Goal: Task Accomplishment & Management: Manage account settings

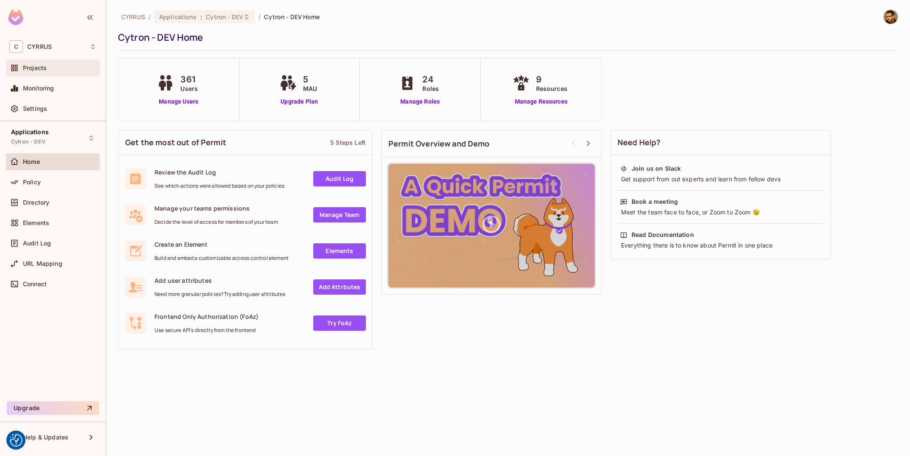
click at [73, 72] on div "Projects" at bounding box center [52, 68] width 87 height 10
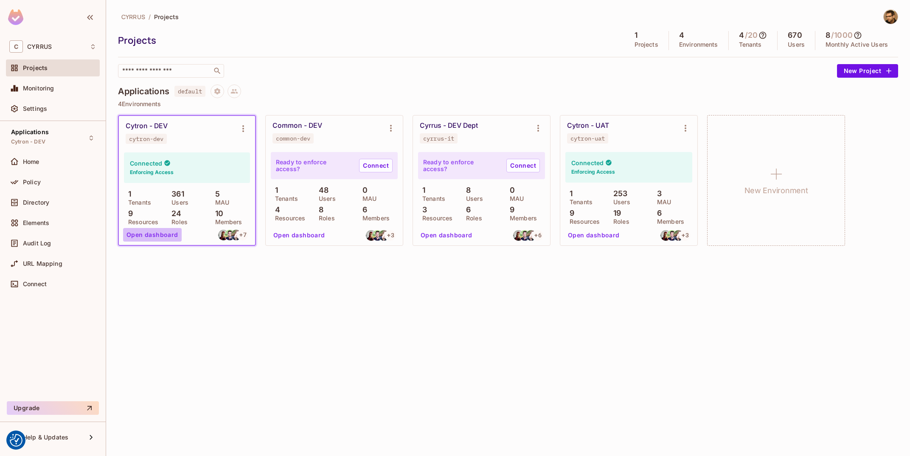
click at [174, 237] on button "Open dashboard" at bounding box center [152, 235] width 59 height 14
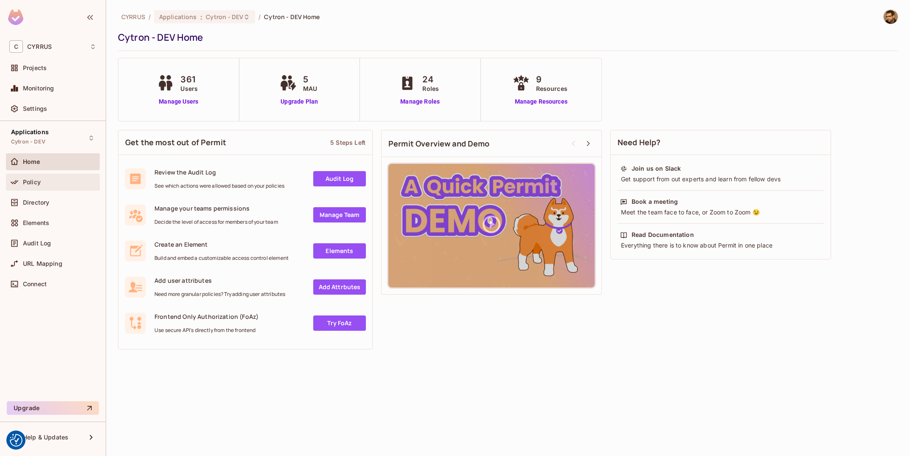
click at [52, 186] on div "Policy" at bounding box center [52, 182] width 87 height 10
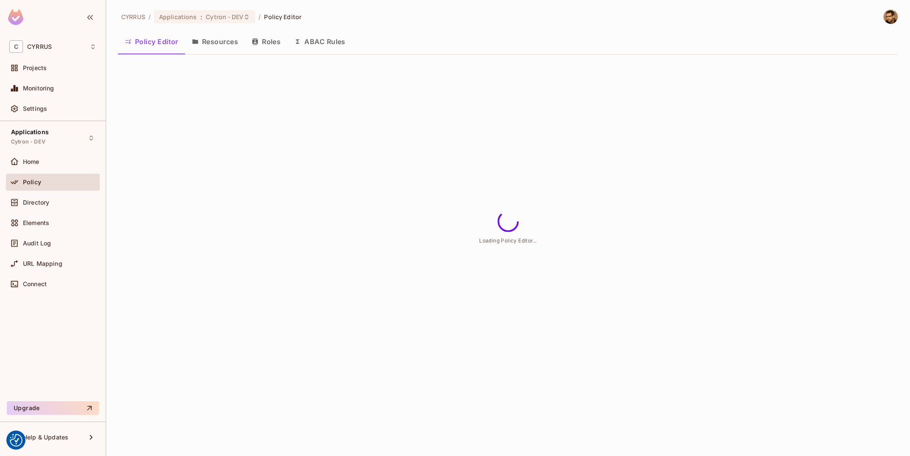
click at [220, 52] on button "Resources" at bounding box center [215, 41] width 60 height 21
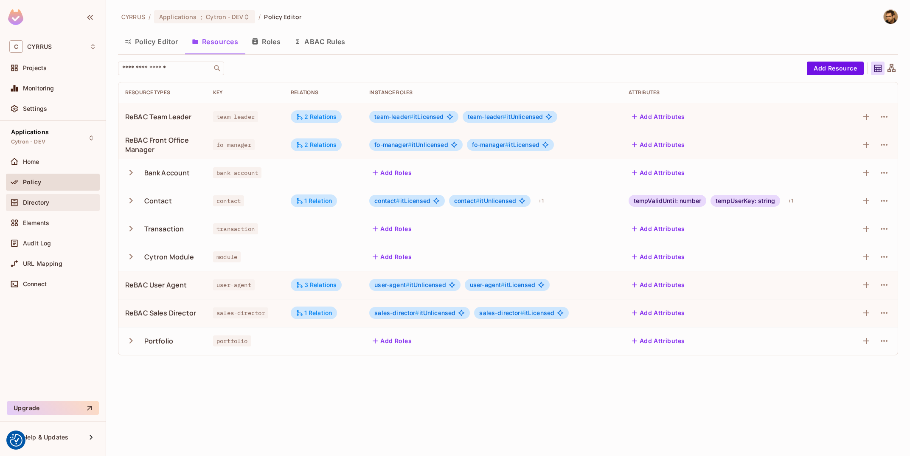
click at [41, 203] on span "Directory" at bounding box center [36, 202] width 26 height 7
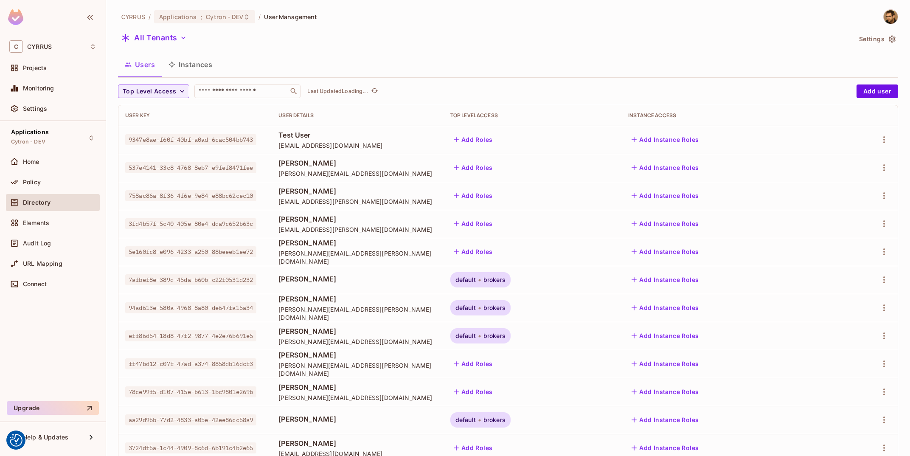
click at [207, 58] on button "Instances" at bounding box center [190, 64] width 57 height 21
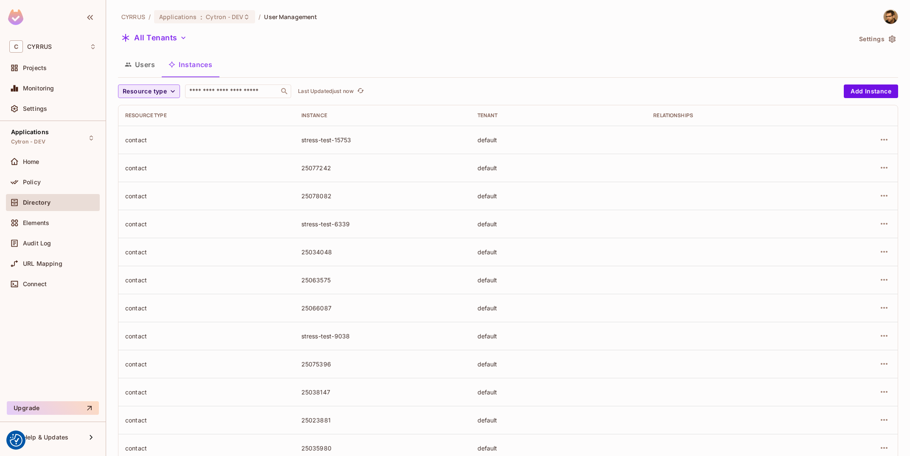
click at [179, 93] on button "Resource type" at bounding box center [149, 91] width 62 height 14
click at [44, 54] on div at bounding box center [455, 228] width 910 height 456
click at [56, 45] on div "C CYRRUS" at bounding box center [52, 46] width 87 height 12
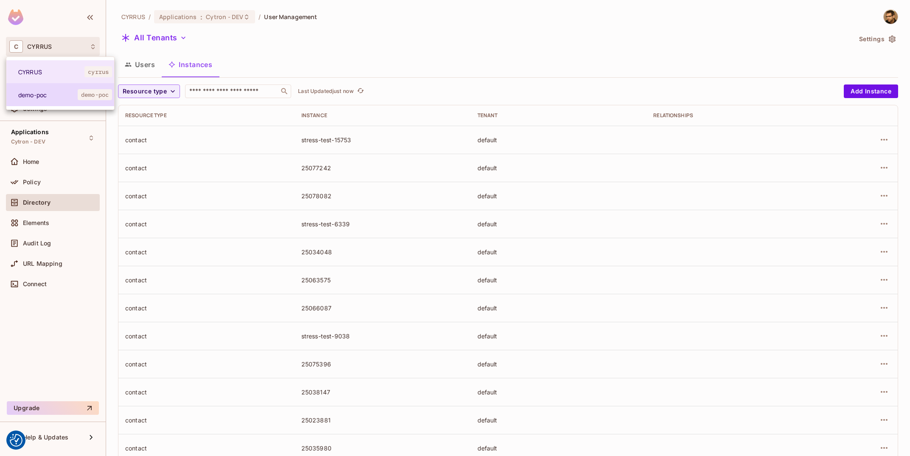
click at [51, 96] on span "demo-poc" at bounding box center [47, 95] width 59 height 8
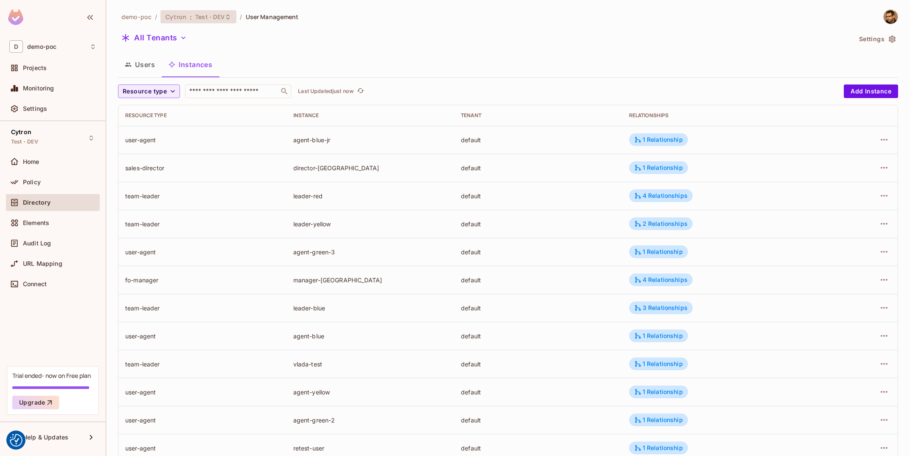
click at [221, 11] on div "Cytron : Test - DEV" at bounding box center [198, 16] width 76 height 13
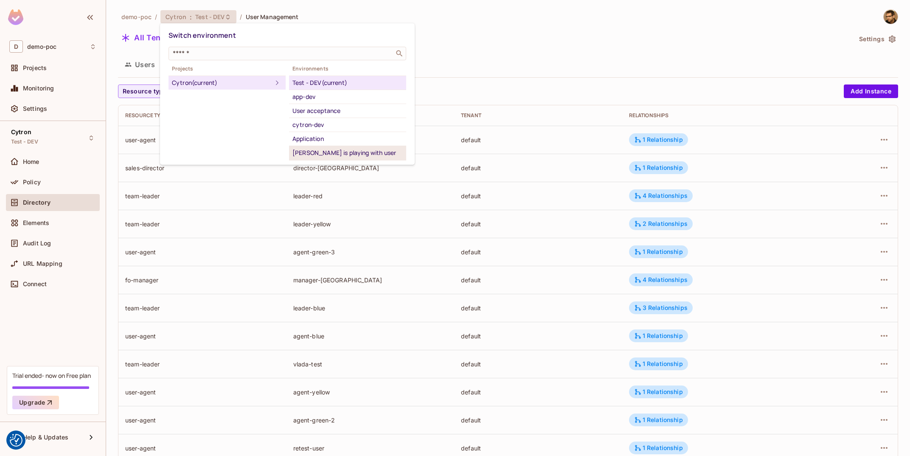
click at [369, 154] on div "Tomas is playing with user synchroniztion" at bounding box center [347, 158] width 110 height 20
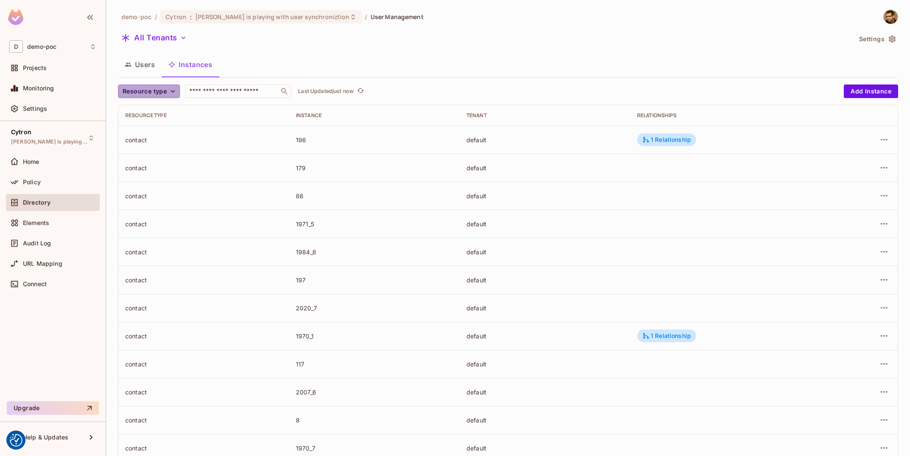
click at [157, 92] on span "Resource type" at bounding box center [145, 91] width 44 height 11
click at [163, 157] on li "Management Team" at bounding box center [152, 165] width 68 height 18
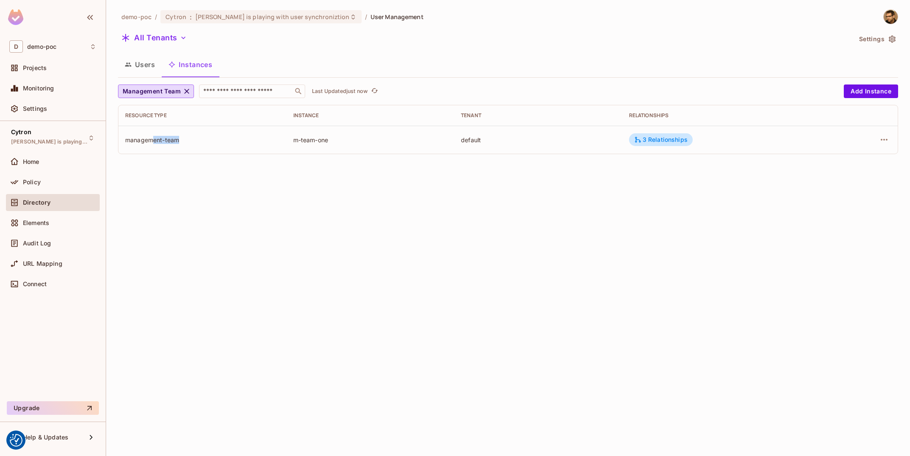
drag, startPoint x: 166, startPoint y: 143, endPoint x: 153, endPoint y: 139, distance: 13.0
click at [153, 139] on td "management-team" at bounding box center [202, 140] width 168 height 28
click at [153, 139] on div "management-team" at bounding box center [202, 140] width 154 height 8
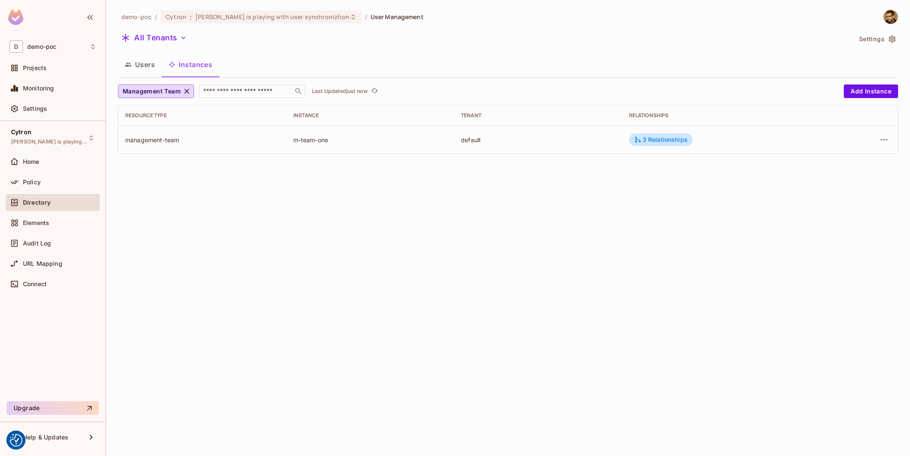
drag, startPoint x: 303, startPoint y: 138, endPoint x: 373, endPoint y: 143, distance: 69.8
click at [280, 143] on div "management-team" at bounding box center [202, 140] width 154 height 8
drag, startPoint x: 466, startPoint y: 139, endPoint x: 534, endPoint y: 141, distance: 67.9
click at [534, 140] on div "default" at bounding box center [538, 140] width 154 height 8
click at [886, 141] on icon "button" at bounding box center [884, 140] width 10 height 10
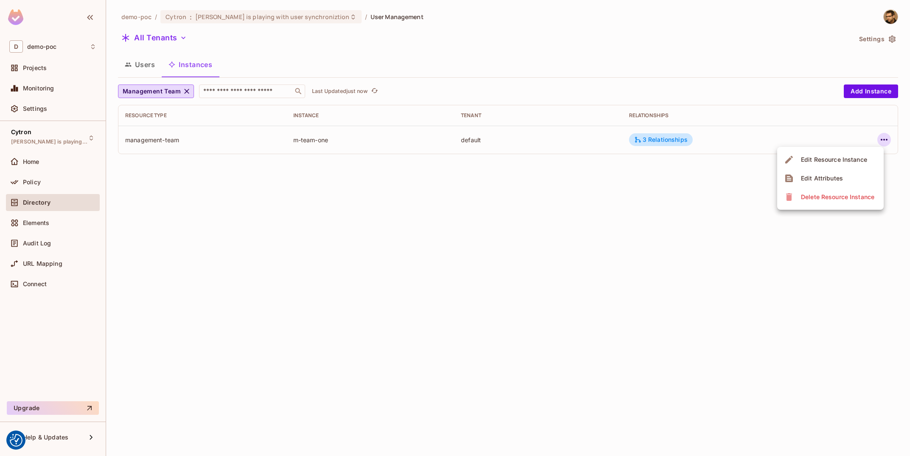
click at [859, 158] on div "Edit Resource Instance" at bounding box center [834, 159] width 66 height 8
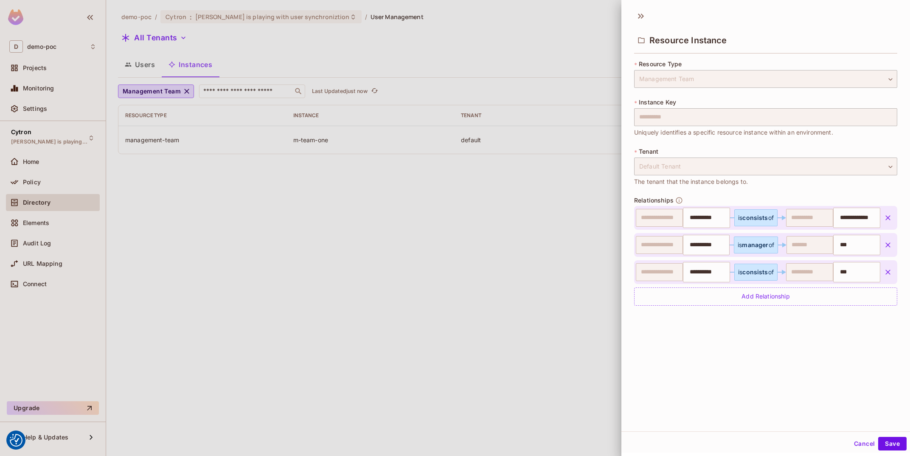
click at [437, 248] on div at bounding box center [455, 228] width 910 height 456
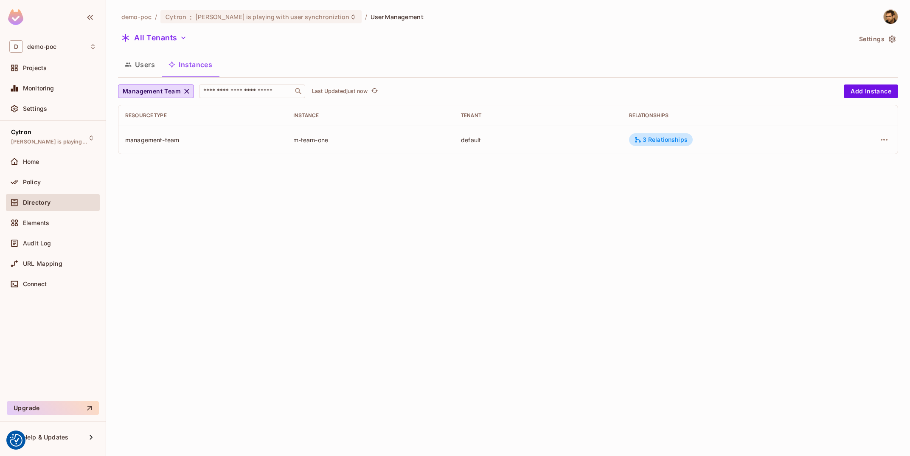
drag, startPoint x: 293, startPoint y: 135, endPoint x: 345, endPoint y: 143, distance: 52.8
click at [344, 140] on td "m-team-one" at bounding box center [370, 140] width 168 height 28
click at [432, 150] on td "m-team-one" at bounding box center [370, 140] width 168 height 28
click at [871, 92] on button "Add Instance" at bounding box center [871, 91] width 54 height 14
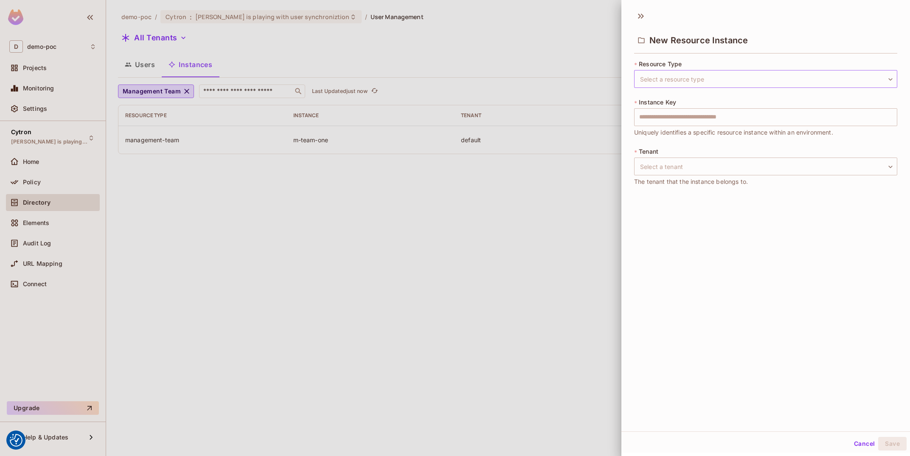
click at [687, 73] on body "We use cookies to enhance your browsing experience, serve personalized ads or c…" at bounding box center [455, 228] width 910 height 456
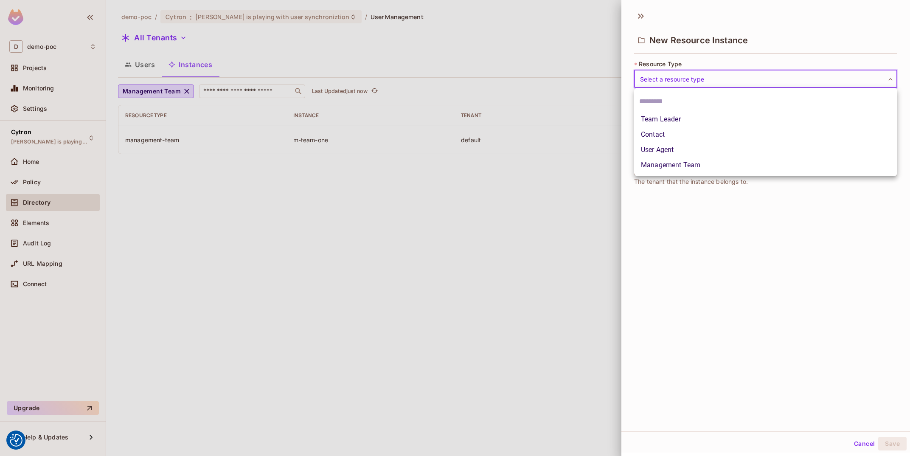
click at [685, 164] on li "Management Team" at bounding box center [765, 164] width 263 height 15
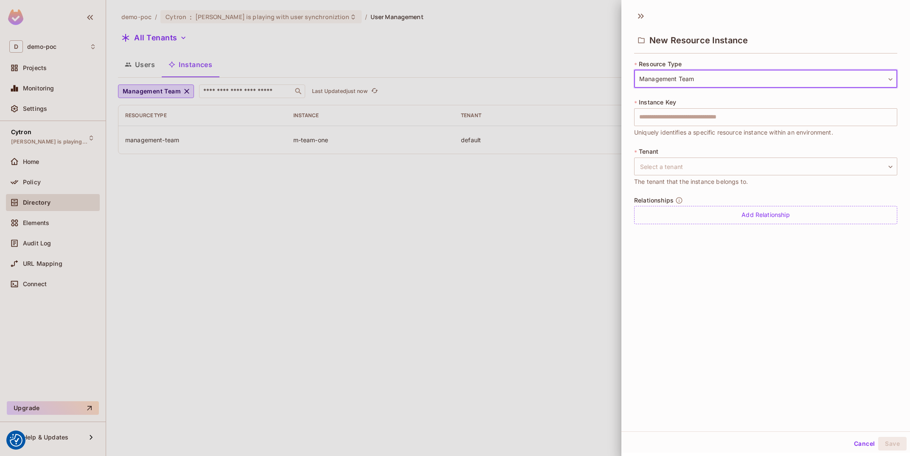
type input "**********"
click at [685, 107] on div "* Instance Key ​ Uniquely identifies a specific resource instance within an env…" at bounding box center [765, 117] width 263 height 39
click at [697, 119] on input "text" at bounding box center [765, 117] width 263 height 18
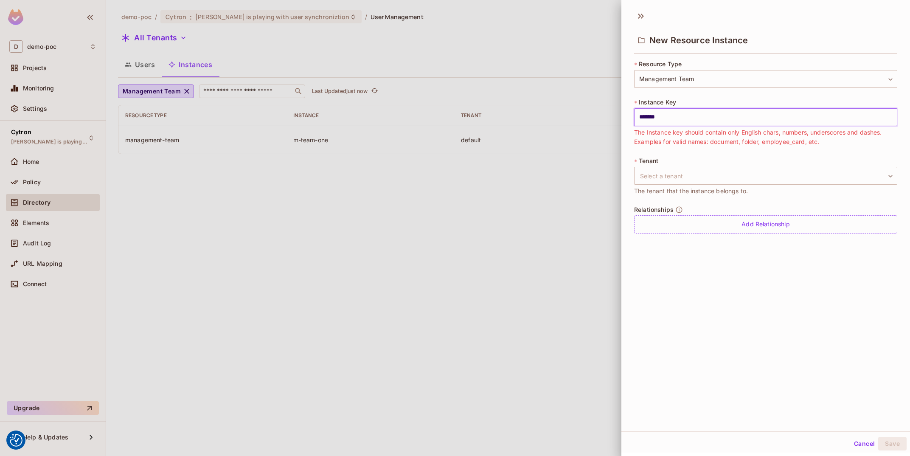
type input "********"
paste input "****"
type input "**********"
type input "****"
click at [665, 114] on input "text" at bounding box center [765, 117] width 263 height 18
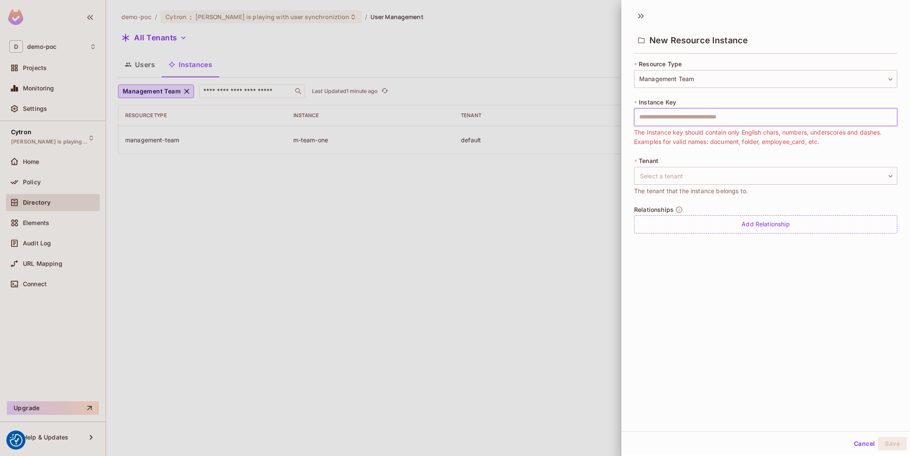
paste input "**********"
click at [689, 365] on div "**********" at bounding box center [765, 218] width 289 height 425
click at [733, 115] on input "**********" at bounding box center [765, 117] width 263 height 18
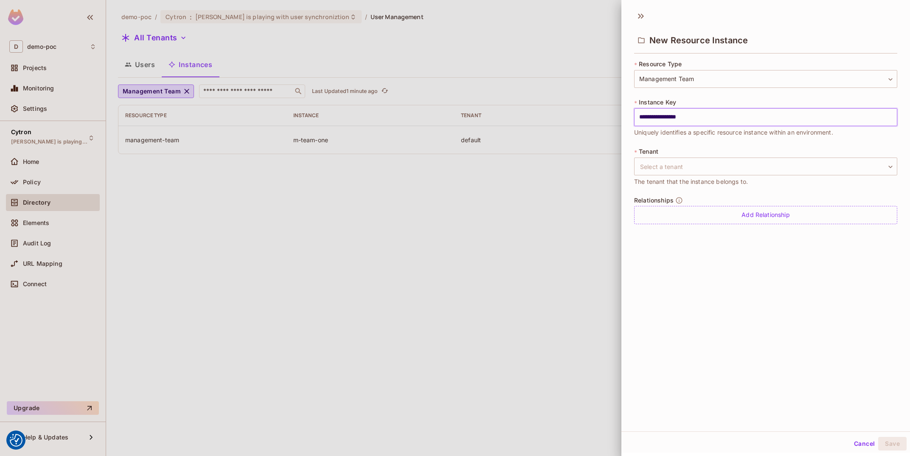
type input "**********"
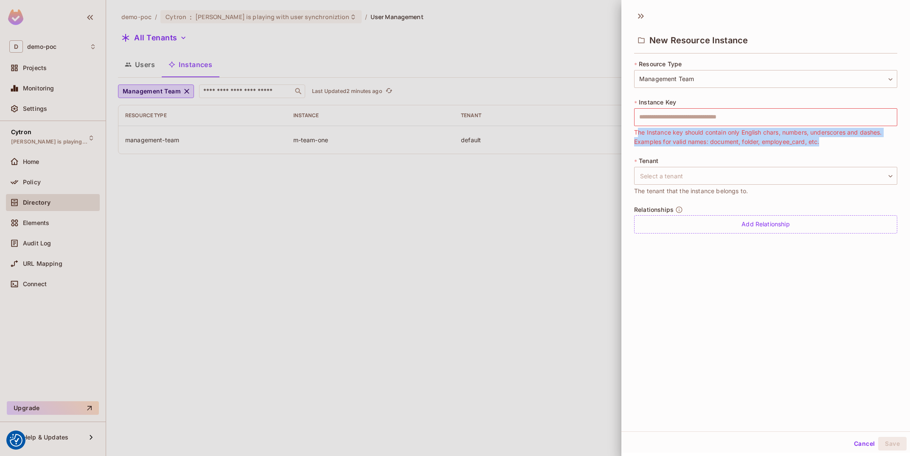
drag, startPoint x: 823, startPoint y: 141, endPoint x: 637, endPoint y: 131, distance: 185.7
click at [637, 131] on span "The Instance key should contain only English chars, numbers, underscores and da…" at bounding box center [765, 137] width 263 height 19
copy span "The Instance key should contain only English chars, numbers, underscores and da…"
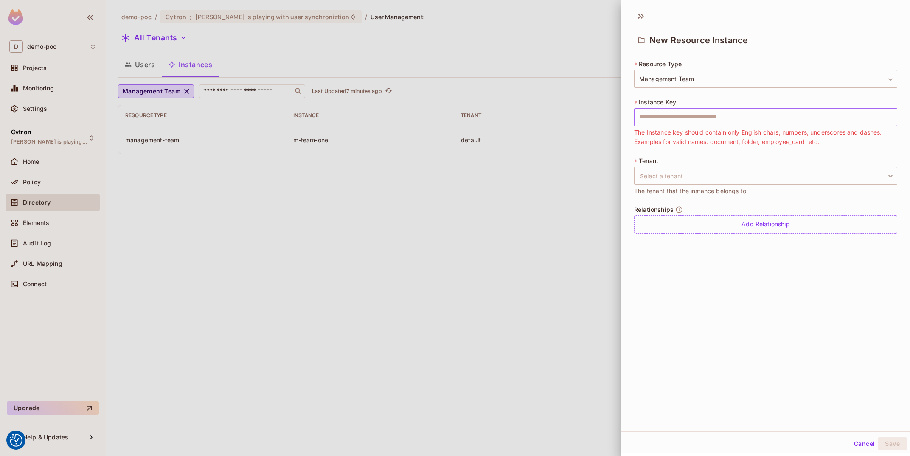
click at [797, 123] on input "text" at bounding box center [765, 117] width 263 height 18
click at [676, 119] on input "text" at bounding box center [765, 117] width 263 height 18
paste input "**********"
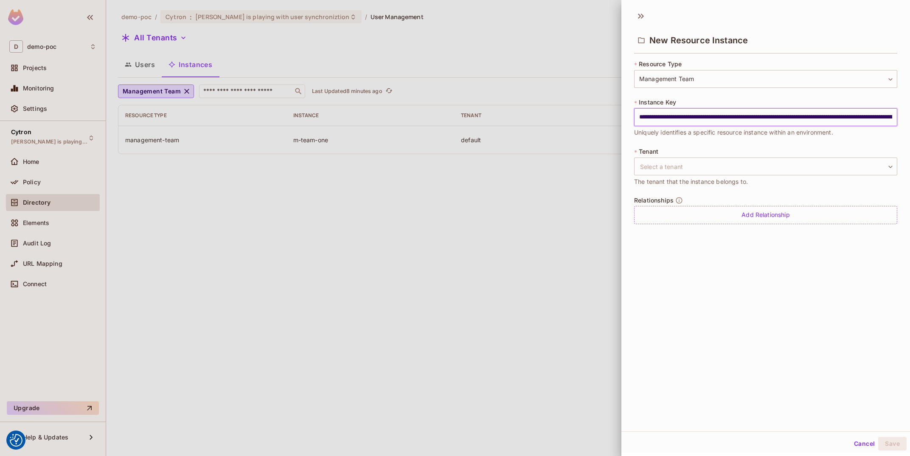
scroll to position [0, 1592]
type input "**********"
click at [730, 381] on div "**********" at bounding box center [765, 218] width 289 height 425
click at [772, 113] on input "**********" at bounding box center [765, 117] width 263 height 18
click at [749, 161] on body "We use cookies to enhance your browsing experience, serve personalized ads or c…" at bounding box center [455, 228] width 910 height 456
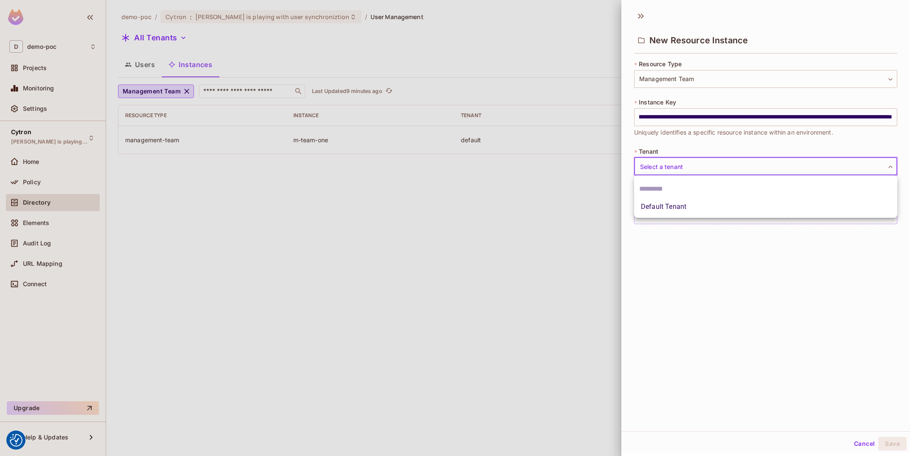
click at [722, 199] on li "Default Tenant" at bounding box center [765, 206] width 263 height 15
type input "*******"
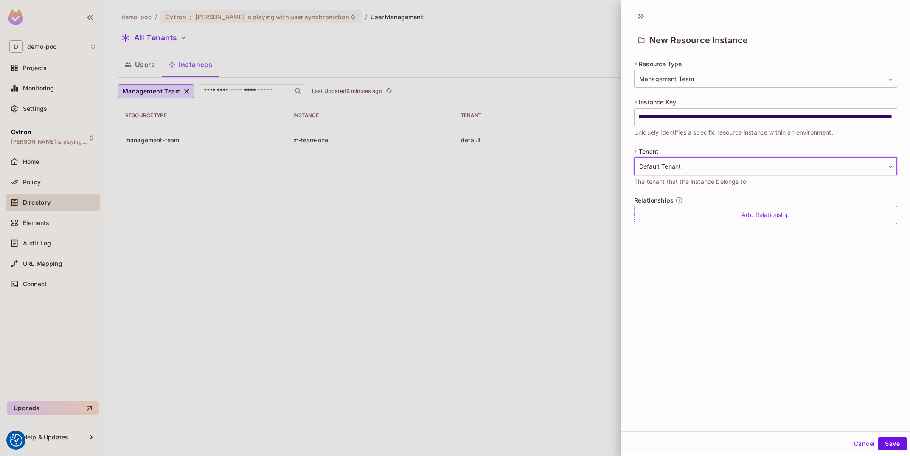
click at [739, 352] on div "**********" at bounding box center [765, 218] width 289 height 425
click at [886, 439] on button "Save" at bounding box center [892, 444] width 28 height 14
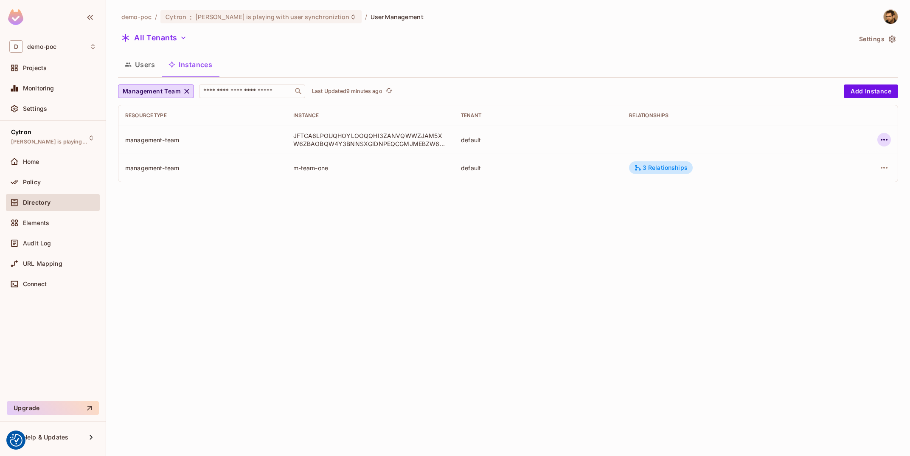
click at [884, 137] on icon "button" at bounding box center [884, 140] width 10 height 10
click at [833, 199] on div "Delete Resource Instance" at bounding box center [837, 196] width 73 height 8
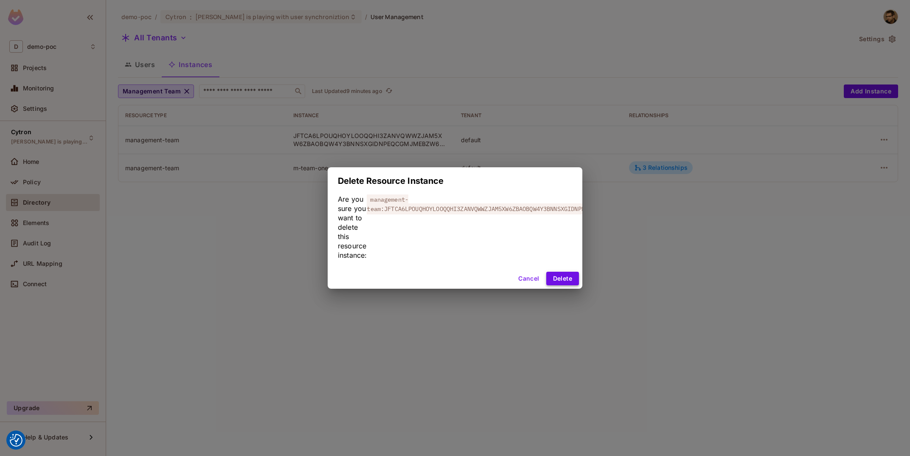
click at [553, 275] on button "Delete" at bounding box center [562, 279] width 33 height 14
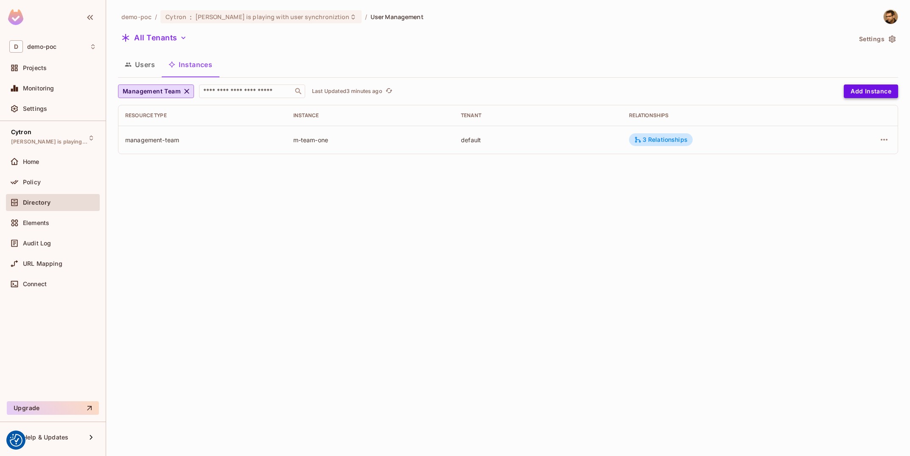
click at [882, 86] on button "Add Instance" at bounding box center [871, 91] width 54 height 14
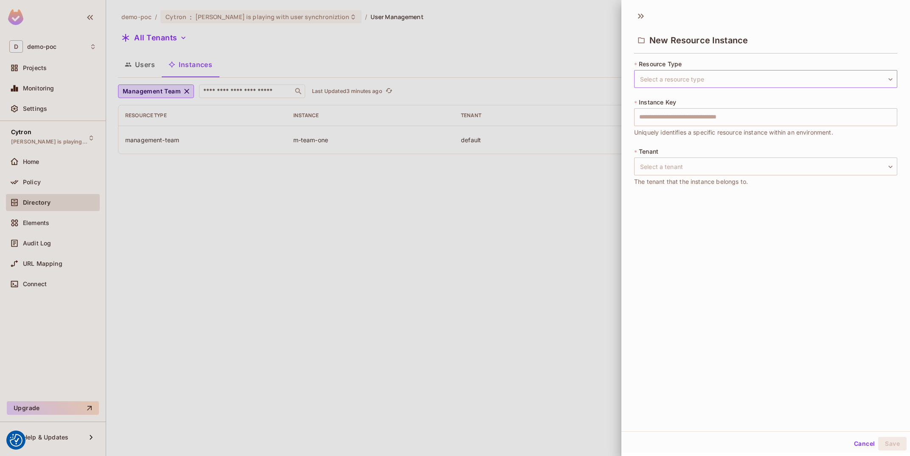
click at [663, 79] on body "We use cookies to enhance your browsing experience, serve personalized ads or c…" at bounding box center [455, 228] width 910 height 456
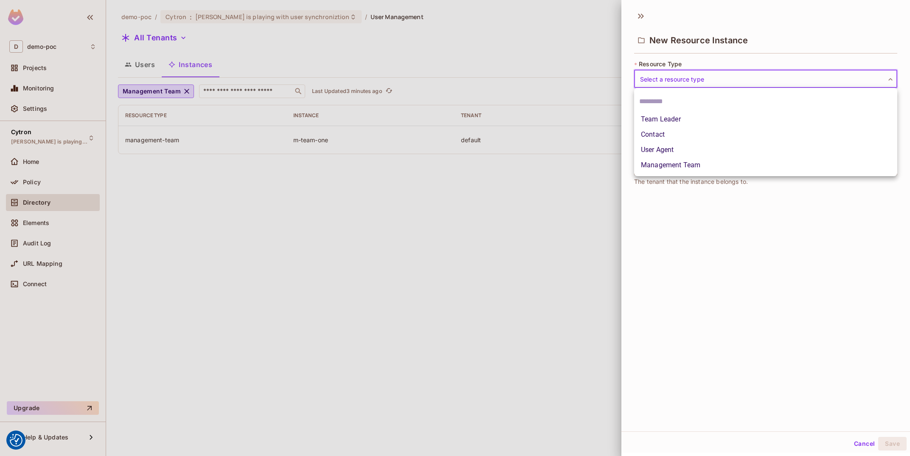
click at [671, 163] on li "Management Team" at bounding box center [765, 164] width 263 height 15
type input "**********"
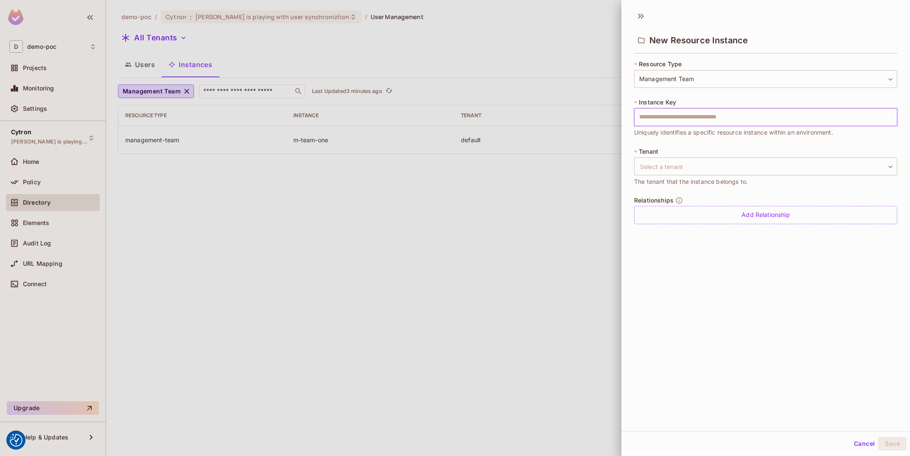
click at [679, 115] on input "text" at bounding box center [765, 117] width 263 height 18
paste input "**********"
type input "**********"
click at [662, 162] on body "We use cookies to enhance your browsing experience, serve personalized ads or c…" at bounding box center [455, 228] width 910 height 456
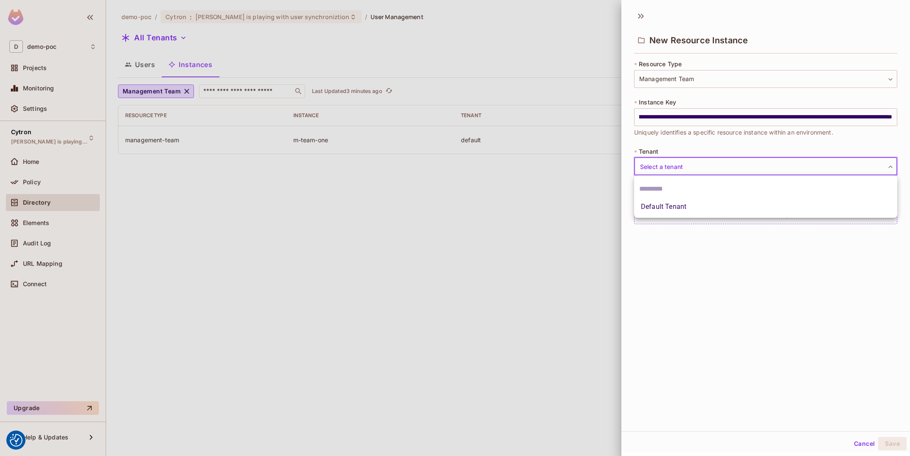
click at [659, 201] on li "Default Tenant" at bounding box center [765, 206] width 263 height 15
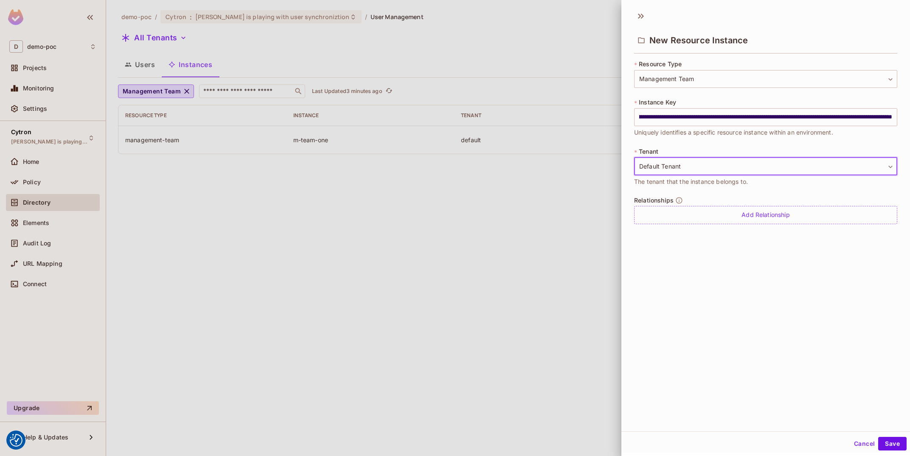
type input "*******"
click at [895, 444] on button "Save" at bounding box center [892, 444] width 28 height 14
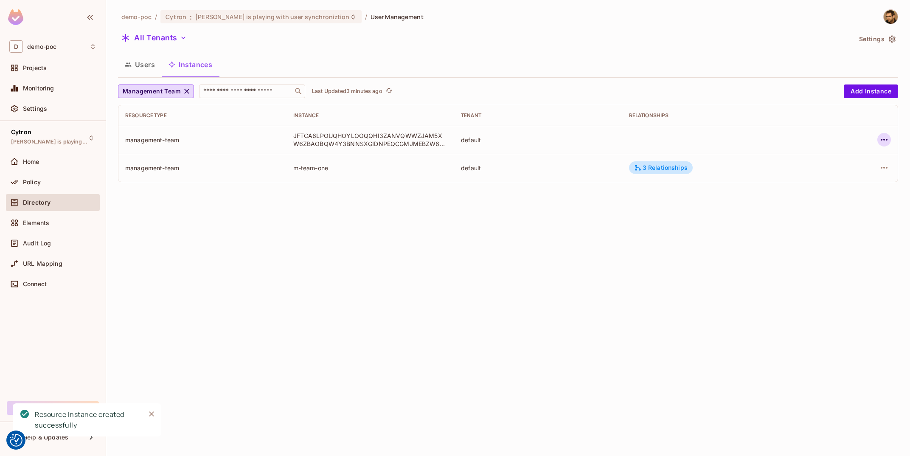
click at [879, 138] on icon "button" at bounding box center [884, 140] width 10 height 10
click at [816, 200] on div "Delete Resource Instance" at bounding box center [837, 196] width 73 height 8
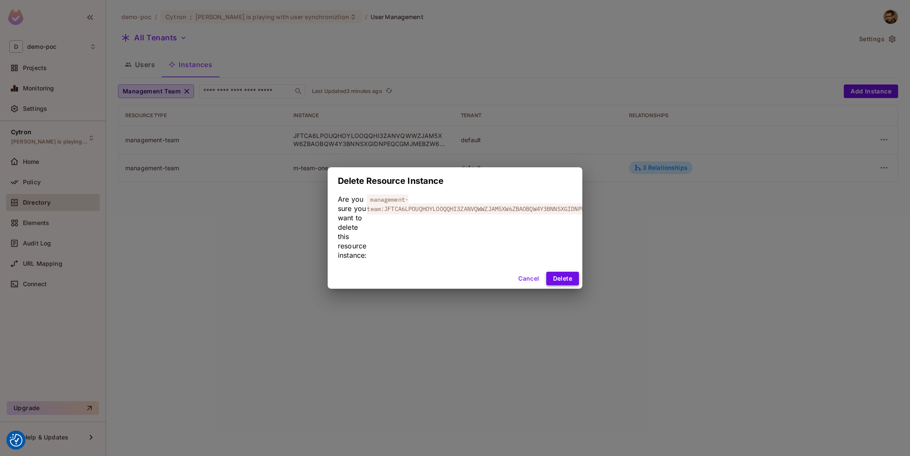
click at [561, 283] on button "Delete" at bounding box center [562, 279] width 33 height 14
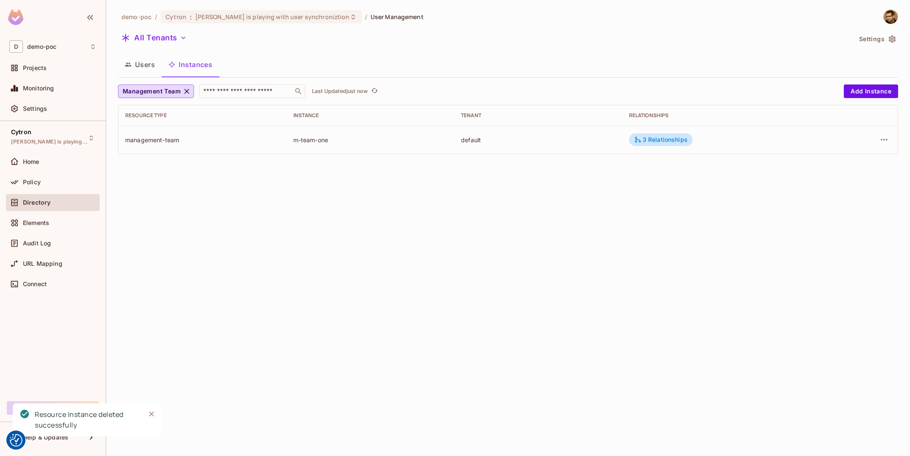
click at [561, 283] on div "demo-poc / Cytron : Tomas is playing with user synchroniztion / User Management…" at bounding box center [508, 228] width 804 height 456
click at [158, 93] on span "Management Team" at bounding box center [152, 91] width 58 height 11
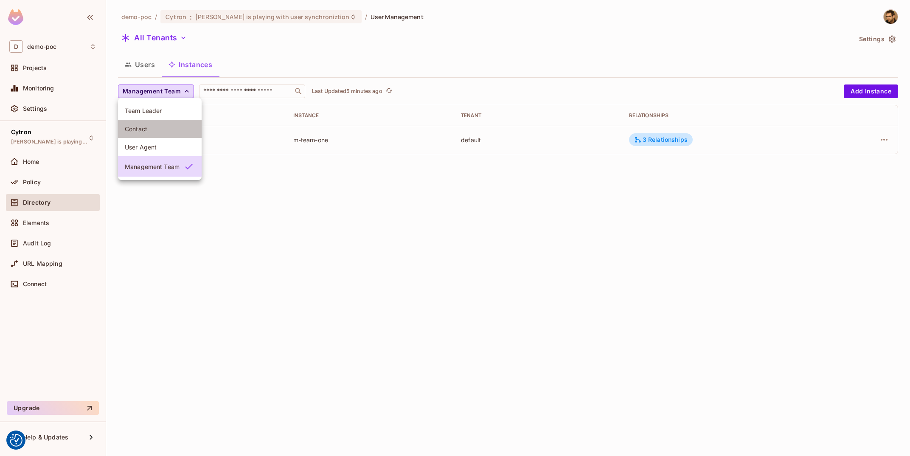
click at [160, 134] on li "Contact" at bounding box center [160, 129] width 84 height 18
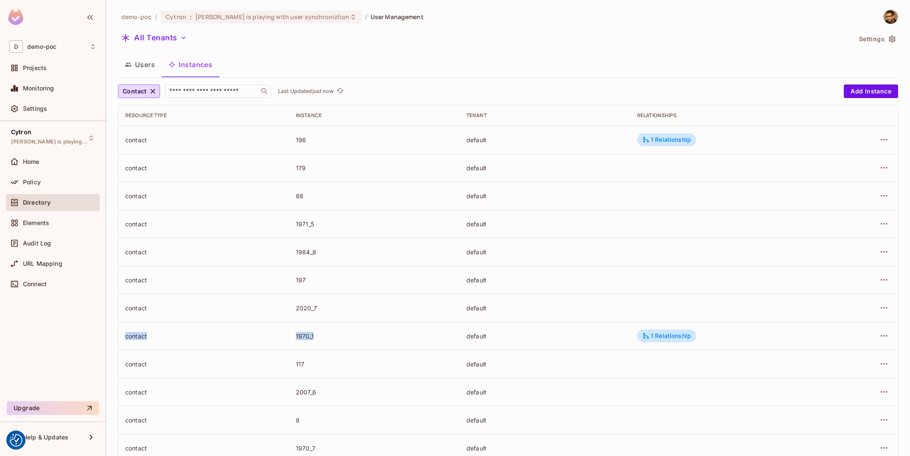
drag, startPoint x: 299, startPoint y: 141, endPoint x: 306, endPoint y: 350, distance: 208.9
click at [306, 350] on tbody "contact 196 default 1 Relationship contact 179 default contact 86 default conta…" at bounding box center [507, 336] width 779 height 420
click at [306, 350] on td "1970_1" at bounding box center [374, 336] width 171 height 28
click at [294, 334] on td "1970_1" at bounding box center [374, 336] width 171 height 28
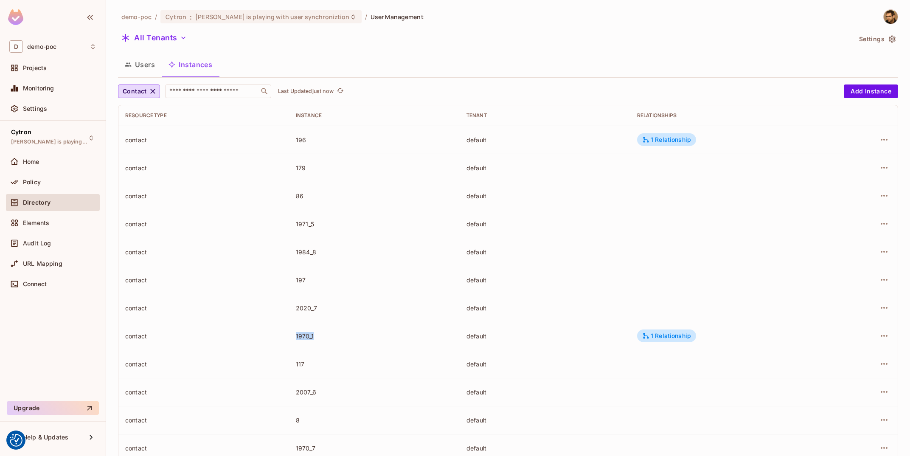
scroll to position [138, 0]
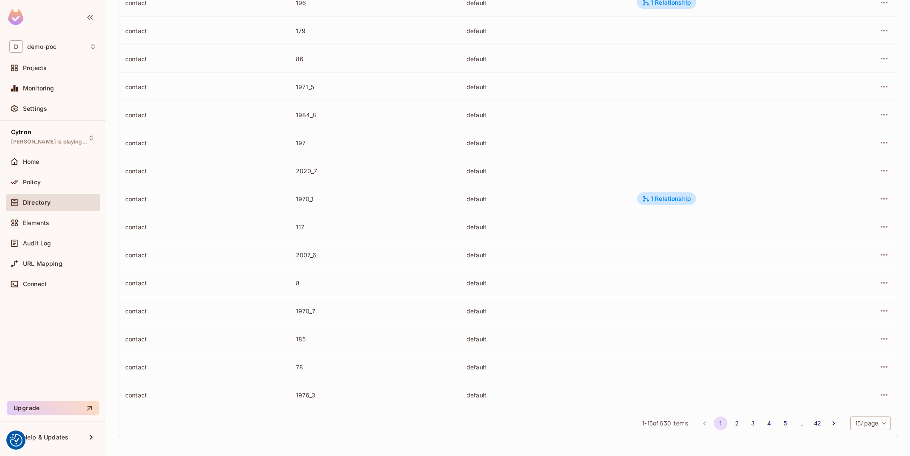
click at [312, 250] on td "2007_6" at bounding box center [374, 255] width 171 height 28
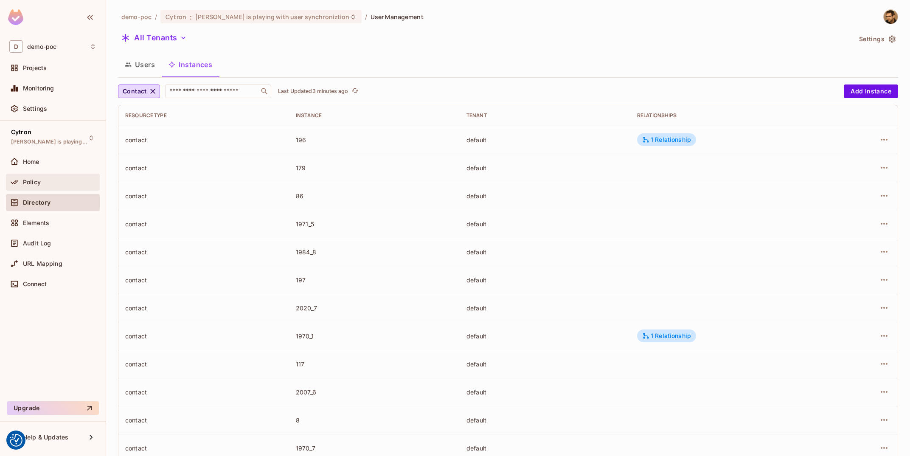
click at [53, 186] on div "Policy" at bounding box center [52, 182] width 87 height 10
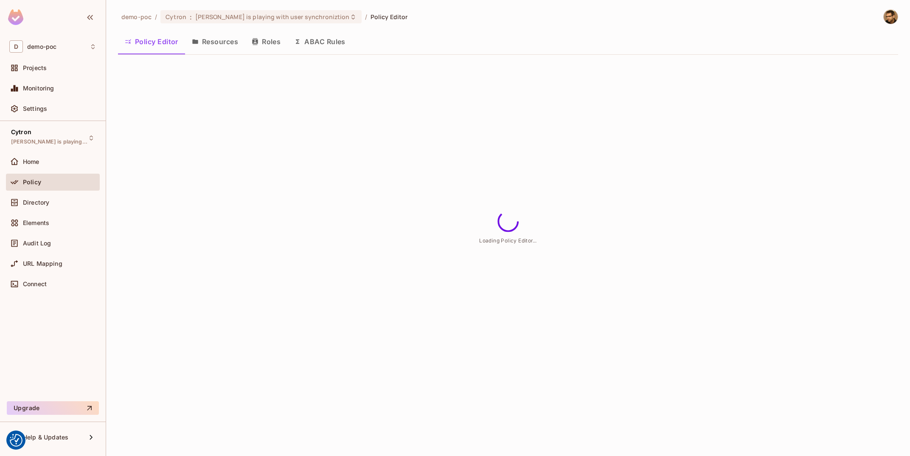
click at [214, 41] on button "Resources" at bounding box center [215, 41] width 60 height 21
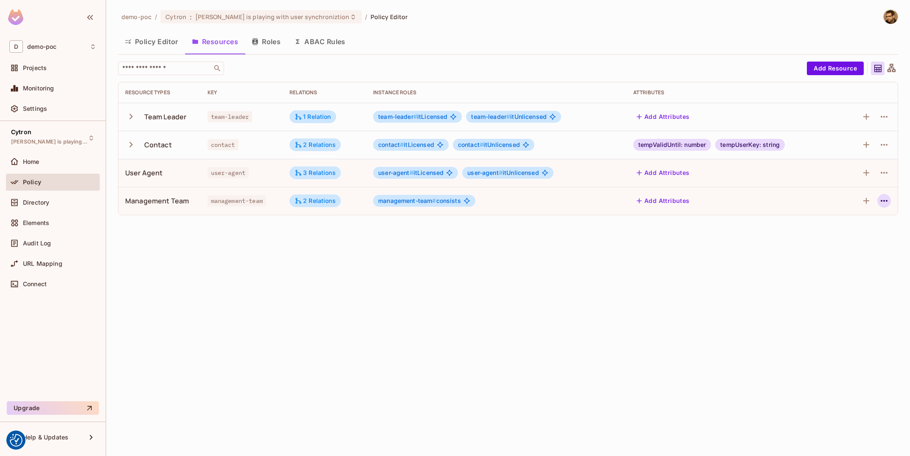
click at [883, 199] on icon "button" at bounding box center [884, 201] width 10 height 10
click at [853, 230] on span "Edit Resource" at bounding box center [847, 235] width 45 height 14
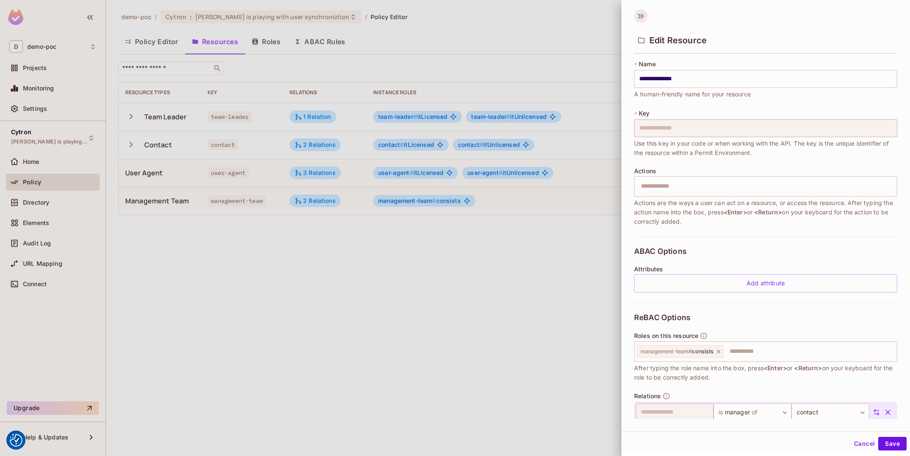
click at [646, 18] on icon at bounding box center [641, 16] width 14 height 14
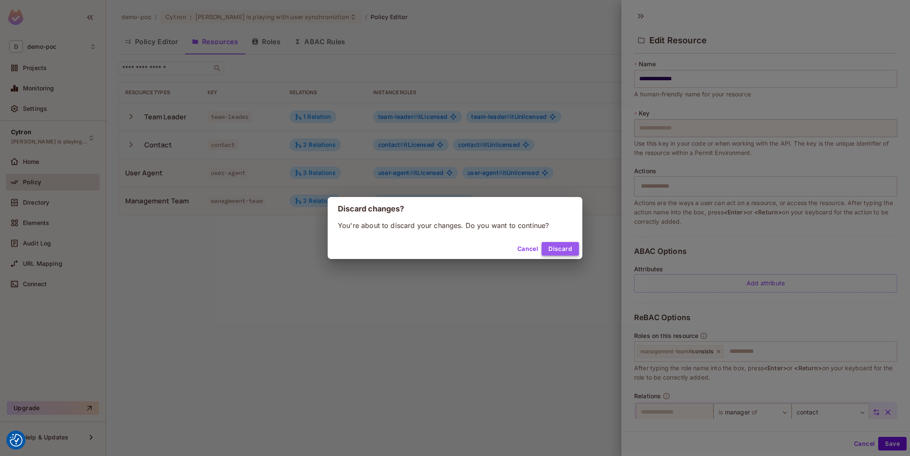
click at [556, 245] on button "Discard" at bounding box center [560, 249] width 37 height 14
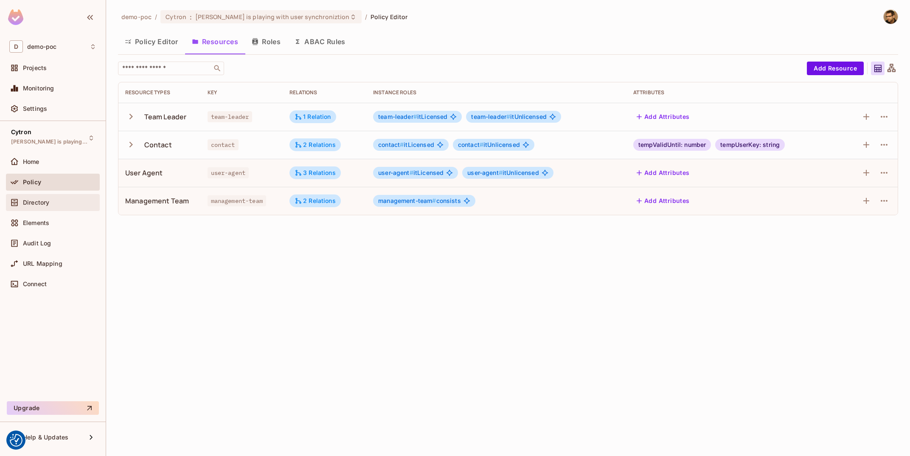
click at [59, 206] on div "Directory" at bounding box center [59, 202] width 73 height 7
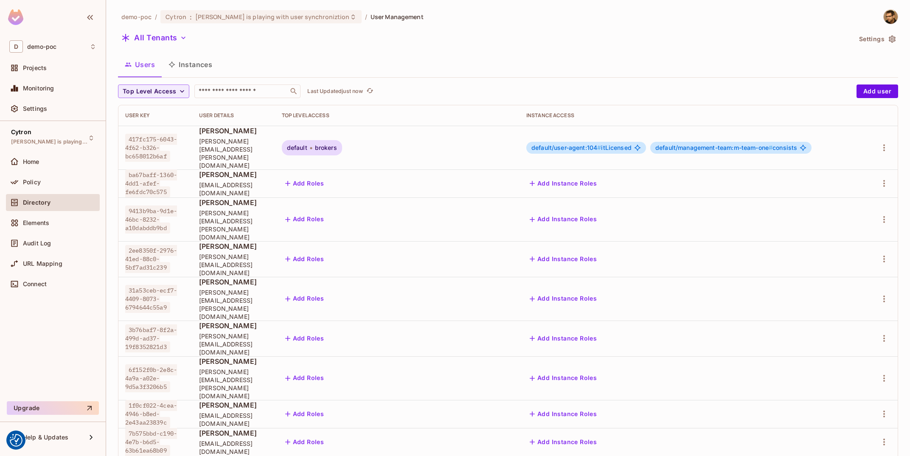
click at [179, 69] on button "Instances" at bounding box center [190, 64] width 57 height 21
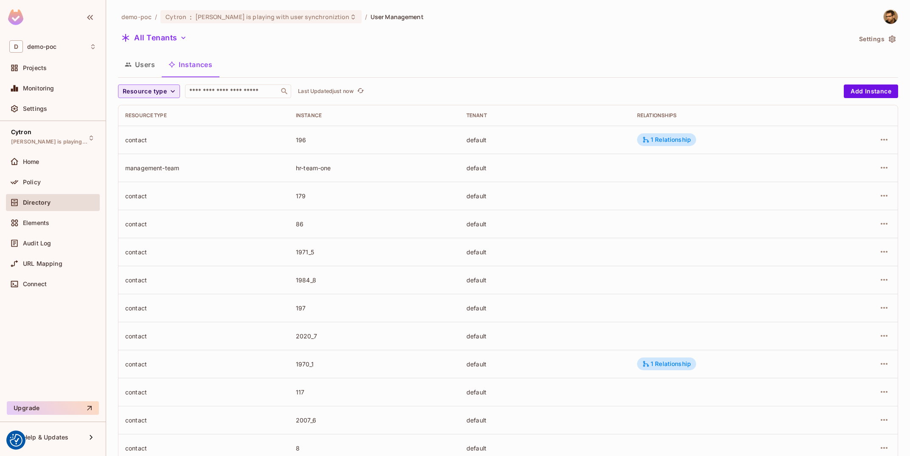
click at [160, 87] on span "Resource type" at bounding box center [145, 91] width 44 height 11
click at [164, 171] on li "Management Team" at bounding box center [152, 165] width 68 height 18
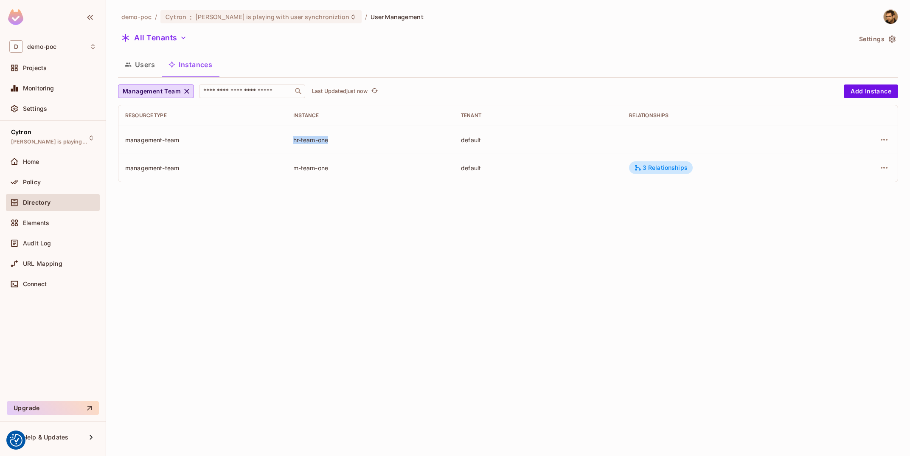
drag, startPoint x: 306, startPoint y: 143, endPoint x: 283, endPoint y: 139, distance: 22.8
click at [283, 139] on tr "management-team hr-team-one default" at bounding box center [507, 140] width 779 height 28
click at [283, 139] on td "management-team" at bounding box center [202, 140] width 168 height 28
click at [409, 126] on th "Instance" at bounding box center [370, 115] width 168 height 20
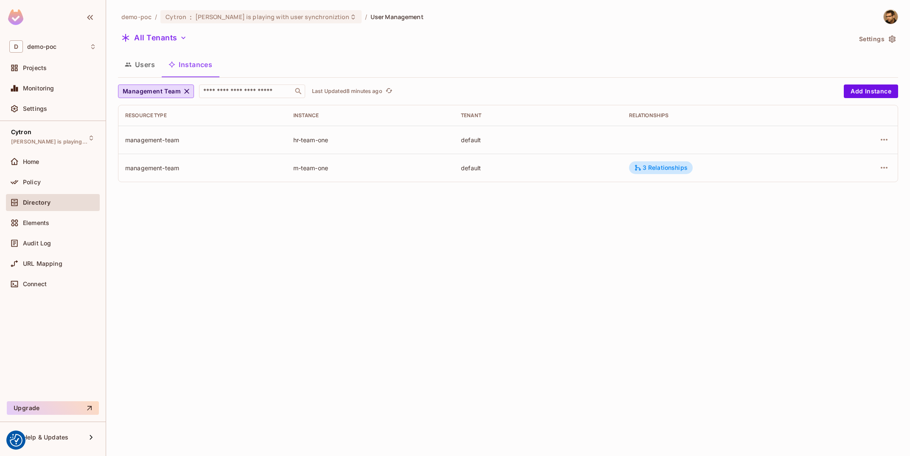
click at [380, 311] on div "demo-poc / Cytron : Tomas is playing with user synchroniztion / User Management…" at bounding box center [508, 228] width 804 height 456
click at [661, 166] on div "3 Relationships" at bounding box center [660, 168] width 53 height 8
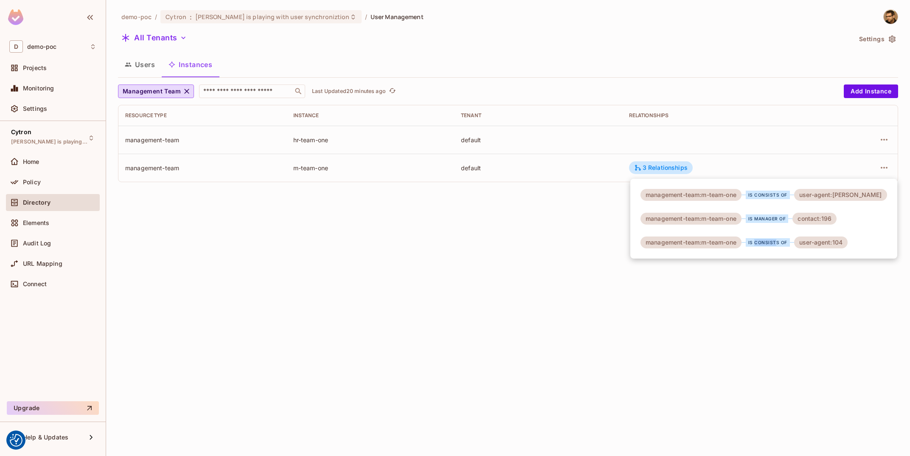
drag, startPoint x: 757, startPoint y: 243, endPoint x: 785, endPoint y: 243, distance: 28.0
click at [785, 242] on div "is consists of" at bounding box center [768, 242] width 44 height 8
click at [763, 220] on div "is manager of" at bounding box center [767, 218] width 43 height 8
click at [769, 244] on div "is consists of" at bounding box center [768, 242] width 44 height 8
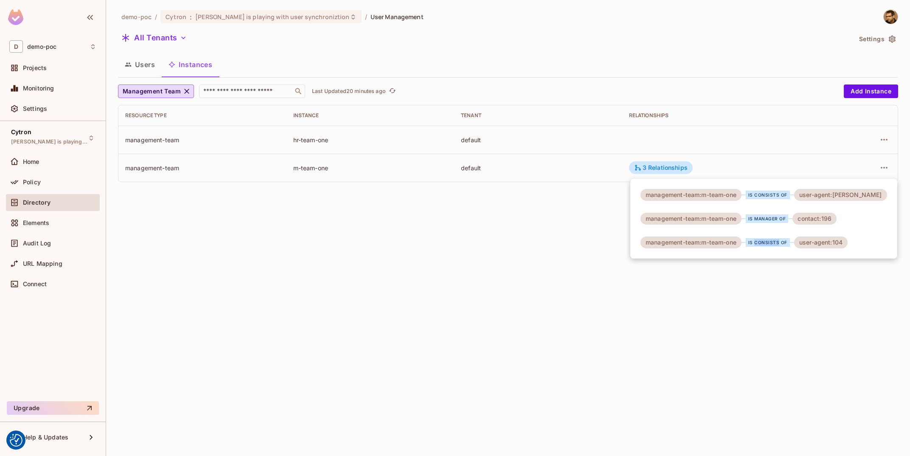
click at [769, 244] on div "is consists of" at bounding box center [768, 242] width 44 height 8
click at [760, 219] on div "is manager of" at bounding box center [767, 218] width 43 height 8
